Goal: Information Seeking & Learning: Learn about a topic

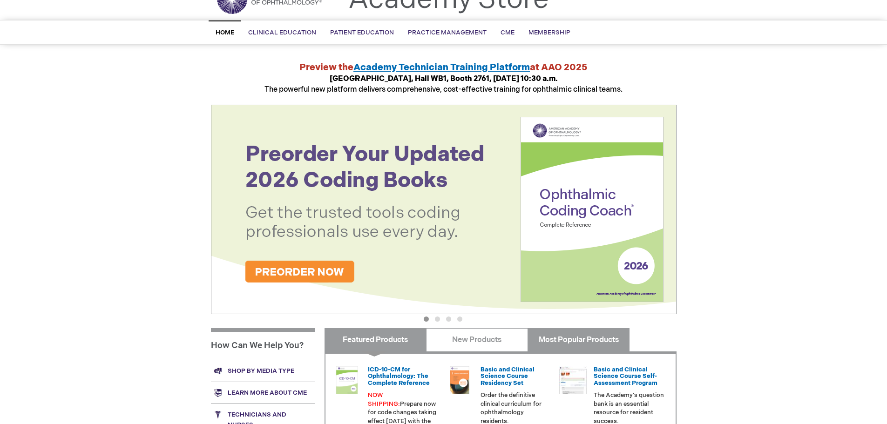
scroll to position [140, 0]
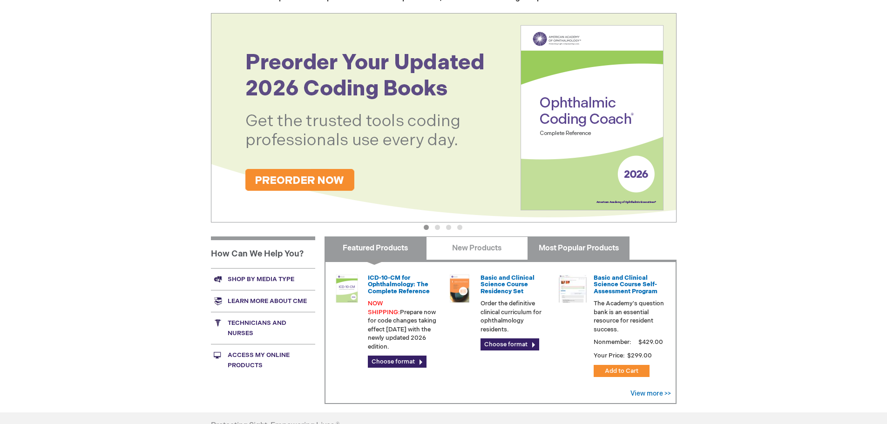
click at [551, 250] on link "Most Popular Products" at bounding box center [579, 248] width 102 height 23
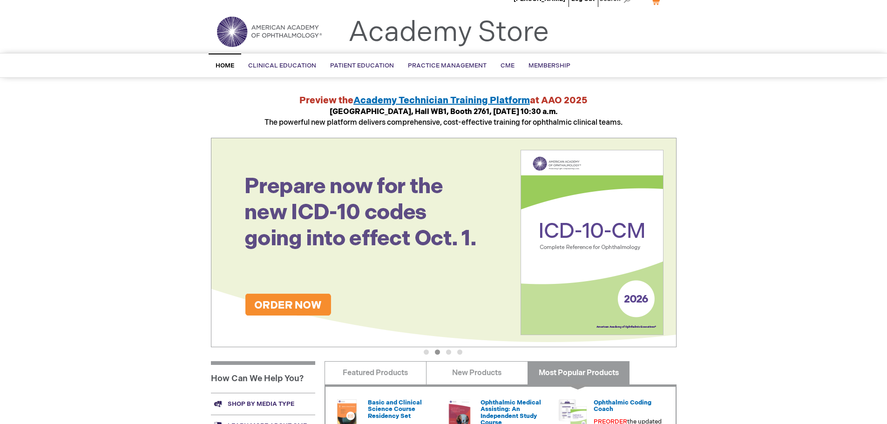
scroll to position [0, 0]
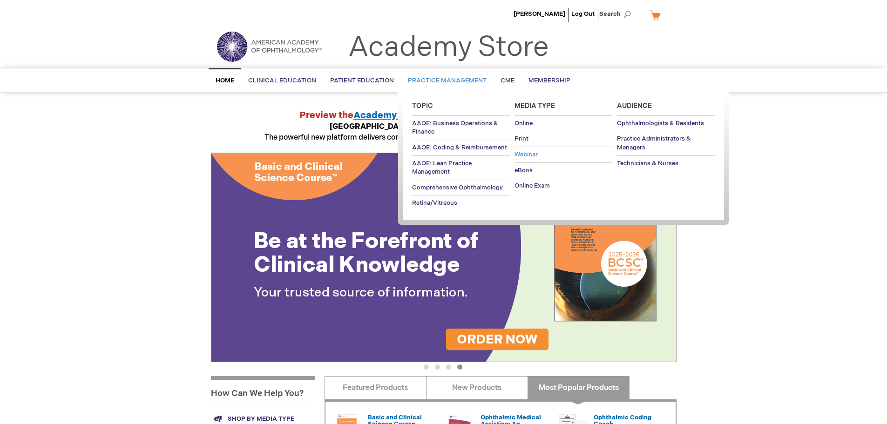
click at [530, 157] on span "Webinar" at bounding box center [526, 154] width 23 height 7
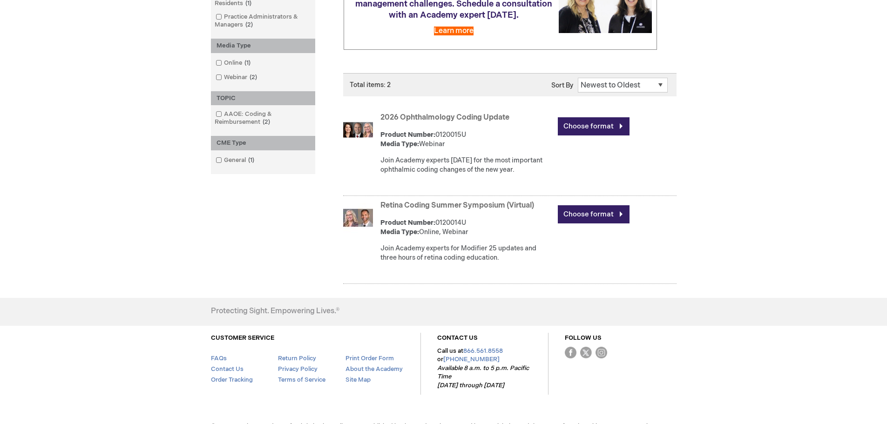
click at [464, 122] on link "2026 Ophthalmology Coding Update" at bounding box center [445, 117] width 129 height 9
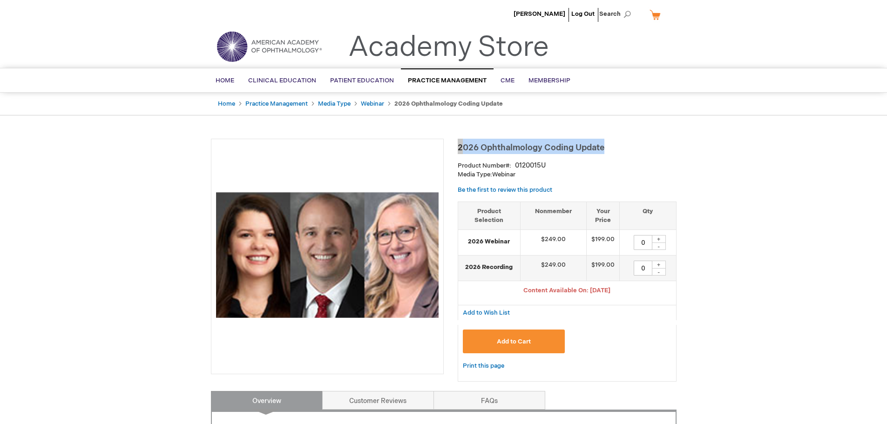
drag, startPoint x: 0, startPoint y: 0, endPoint x: 460, endPoint y: 147, distance: 482.7
click at [460, 147] on span "2026 Ophthalmology Coding Update" at bounding box center [531, 148] width 147 height 10
copy span "2026 Ophthalmology Coding Update"
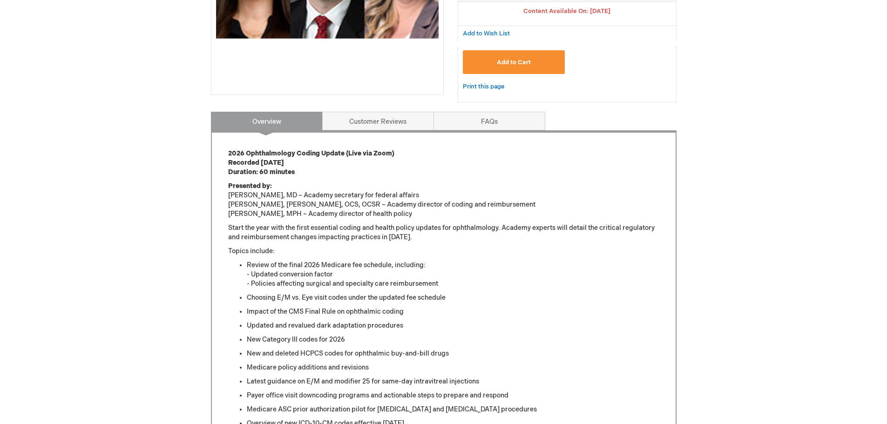
scroll to position [326, 0]
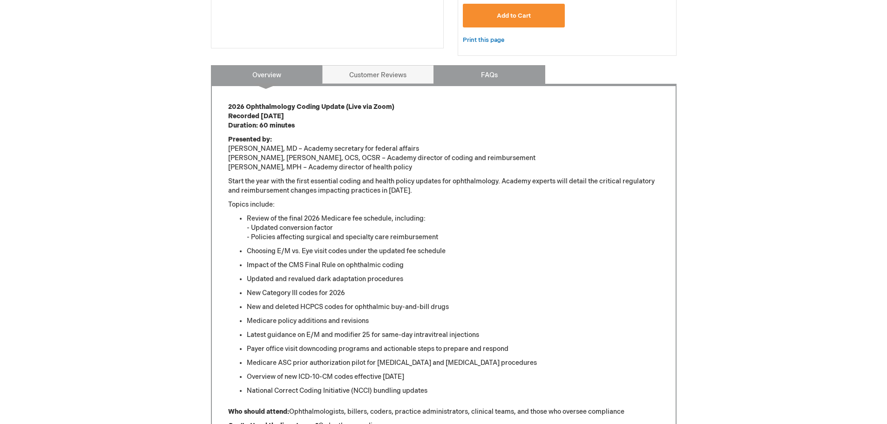
click at [495, 73] on link "FAQs" at bounding box center [490, 74] width 112 height 19
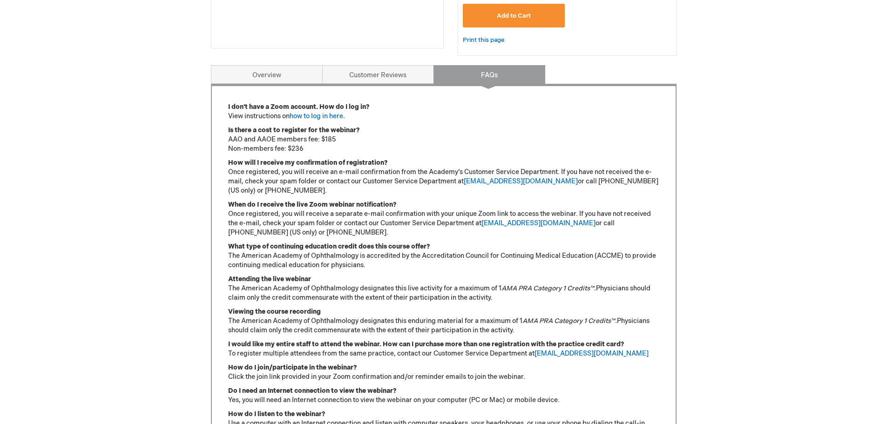
scroll to position [391, 0]
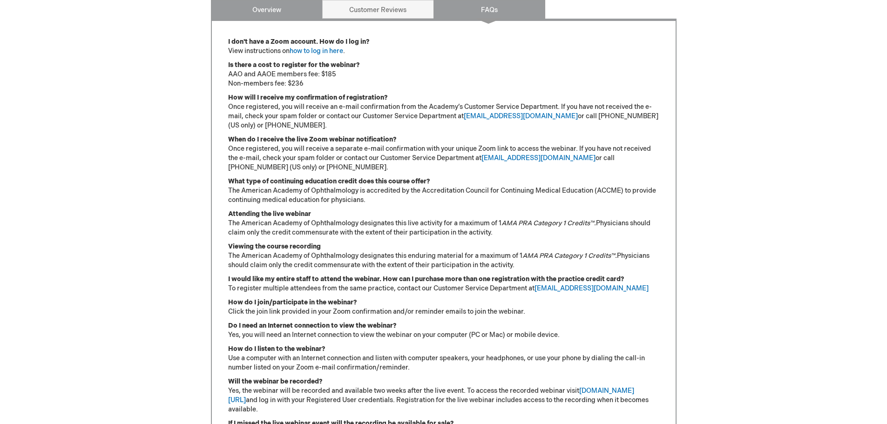
click at [284, 13] on link "Overview" at bounding box center [267, 9] width 112 height 19
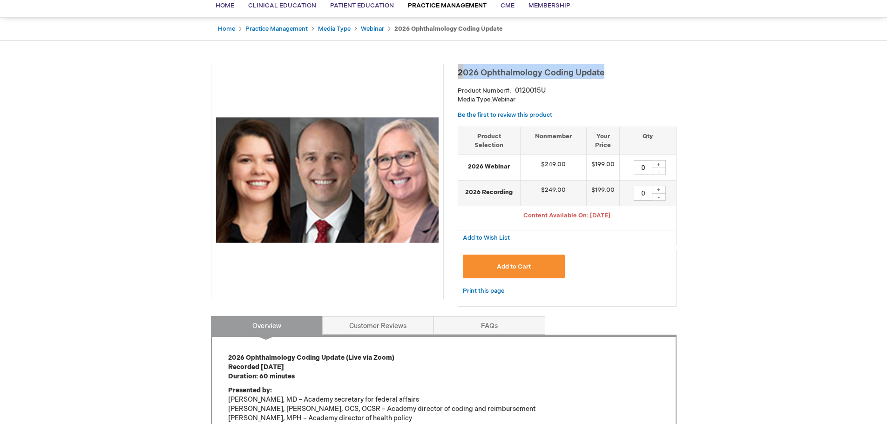
scroll to position [0, 0]
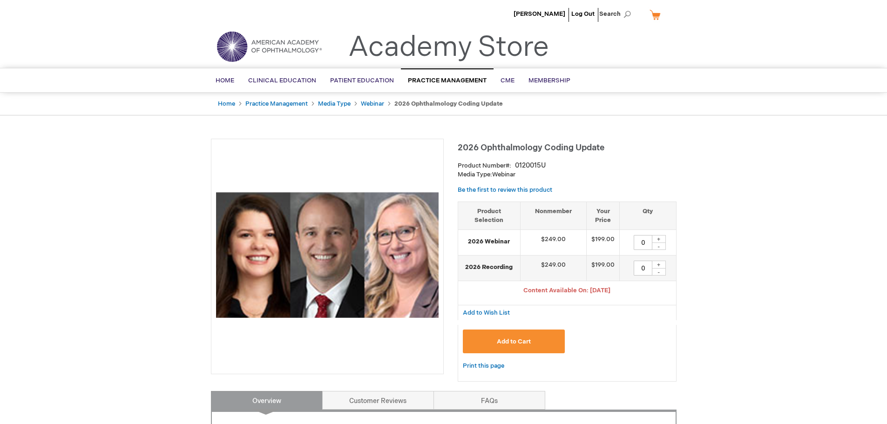
click at [689, 105] on div "Home Practice Management Media Type Webinar 2026 Ophthalmology Coding Update" at bounding box center [443, 104] width 887 height 23
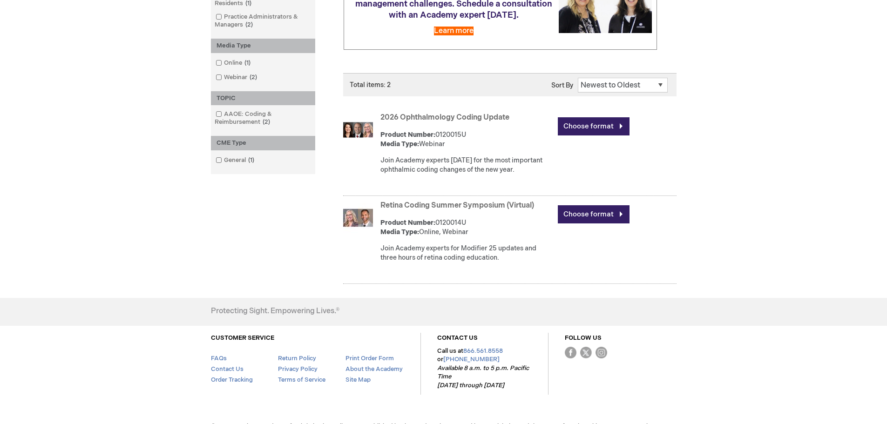
click at [470, 122] on link "2026 Ophthalmology Coding Update" at bounding box center [445, 117] width 129 height 9
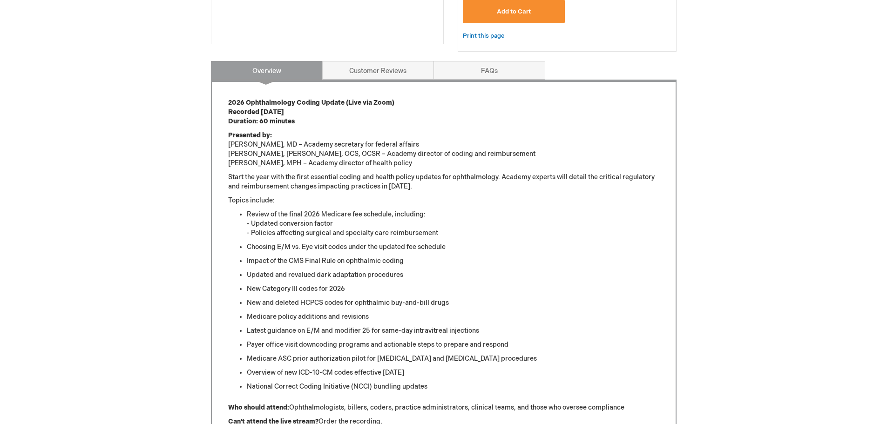
scroll to position [326, 0]
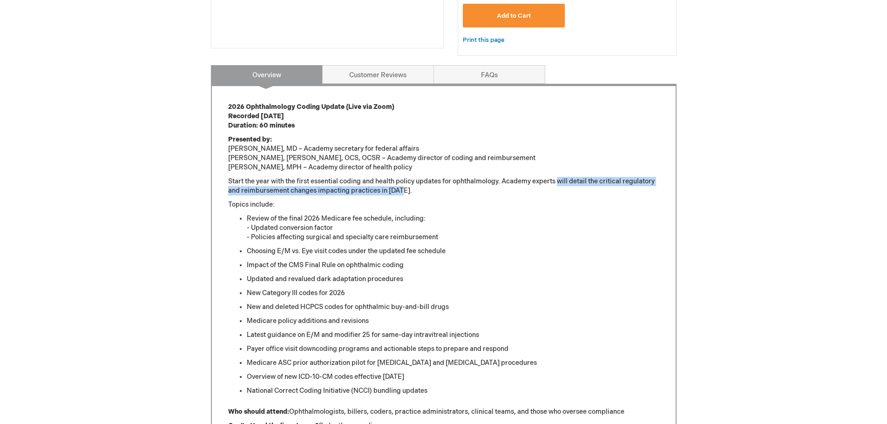
drag, startPoint x: 567, startPoint y: 183, endPoint x: 403, endPoint y: 191, distance: 163.7
click at [403, 191] on p "Start the year with the first essential coding and health policy updates for op…" at bounding box center [443, 186] width 431 height 19
click at [300, 181] on p "Start the year with the first essential coding and health policy updates for op…" at bounding box center [443, 186] width 431 height 19
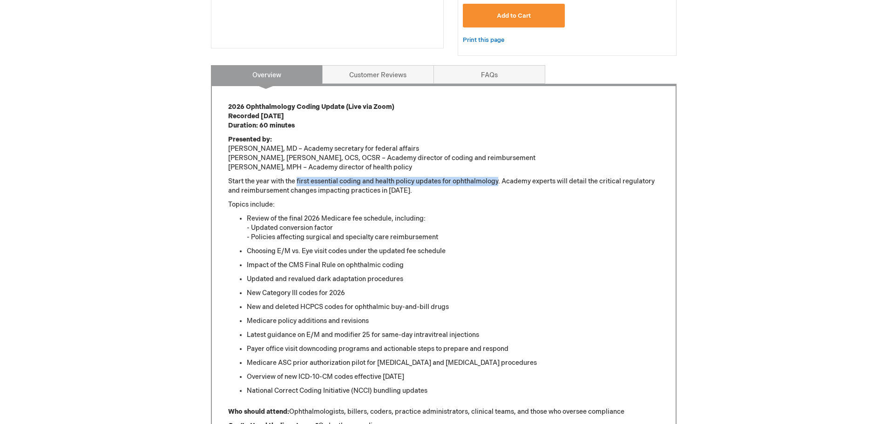
drag, startPoint x: 297, startPoint y: 181, endPoint x: 488, endPoint y: 176, distance: 191.0
click at [496, 177] on p "Start the year with the first essential coding and health policy updates for op…" at bounding box center [443, 186] width 431 height 19
click at [499, 178] on p "Start the year with the first essential coding and health policy updates for op…" at bounding box center [443, 186] width 431 height 19
drag, startPoint x: 498, startPoint y: 180, endPoint x: 312, endPoint y: 184, distance: 186.3
click at [312, 184] on p "Start the year with the first essential coding and health policy updates for op…" at bounding box center [443, 186] width 431 height 19
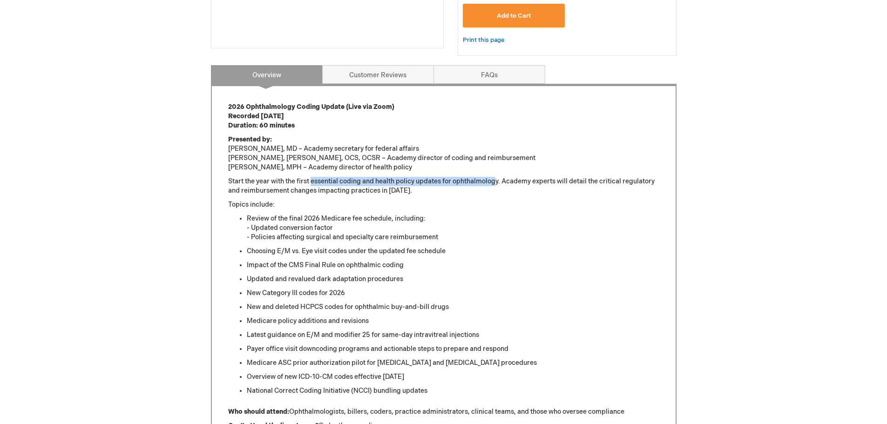
click at [442, 178] on p "Start the year with the first essential coding and health policy updates for op…" at bounding box center [443, 186] width 431 height 19
drag, startPoint x: 500, startPoint y: 181, endPoint x: 312, endPoint y: 181, distance: 188.6
click at [312, 181] on p "Start the year with the first essential coding and health policy updates for op…" at bounding box center [443, 186] width 431 height 19
copy p "essential coding and health policy updates for ophthalmology"
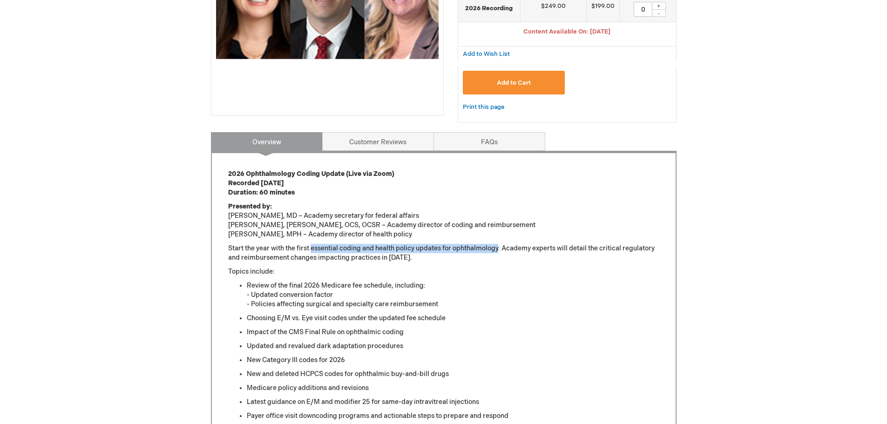
scroll to position [186, 0]
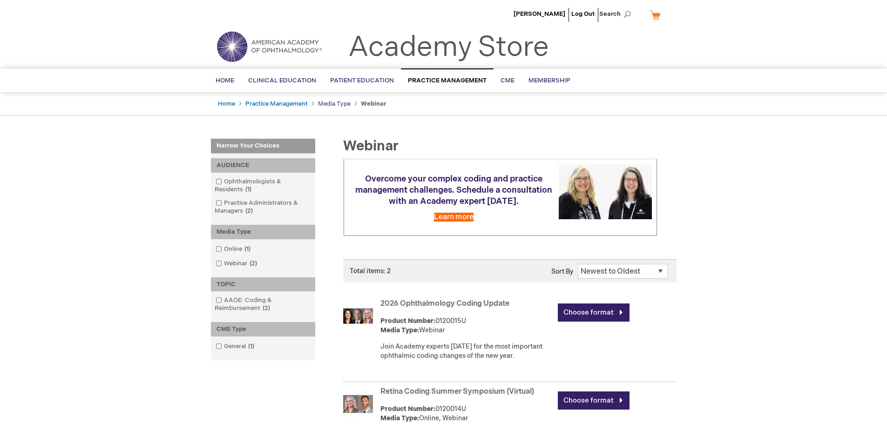
click at [332, 105] on link "Media Type" at bounding box center [334, 103] width 33 height 7
